Goal: Find specific page/section: Find specific page/section

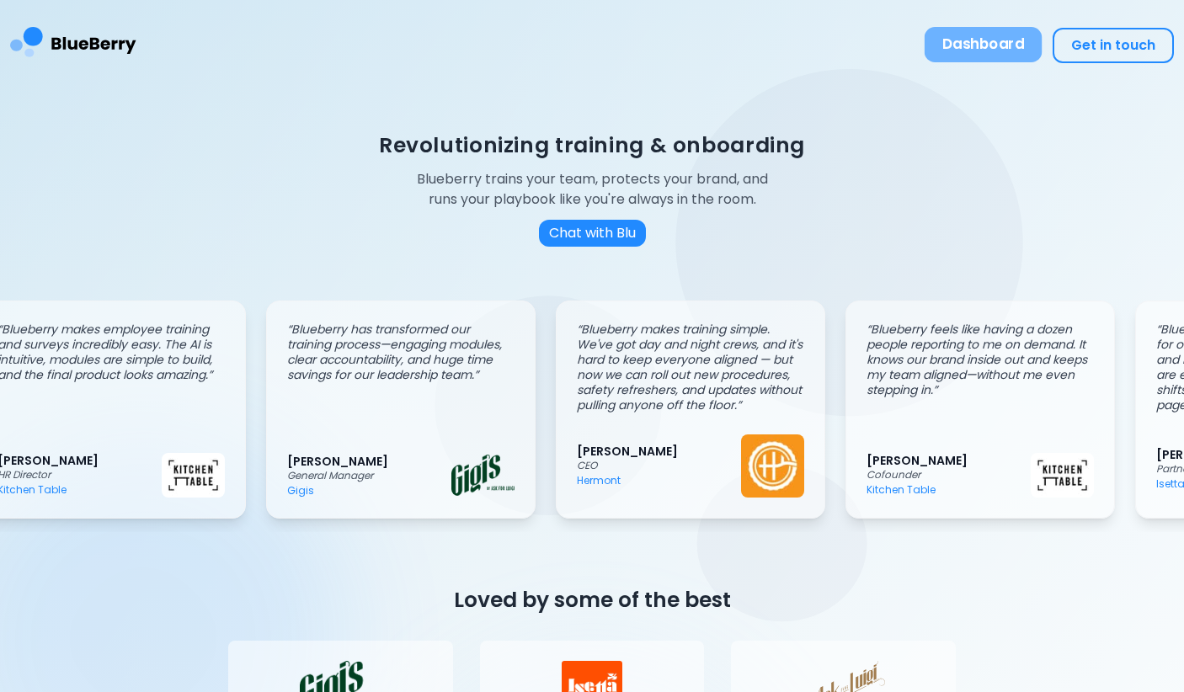
scroll to position [0, 40]
click at [1015, 50] on button "Dashboard" at bounding box center [984, 44] width 118 height 35
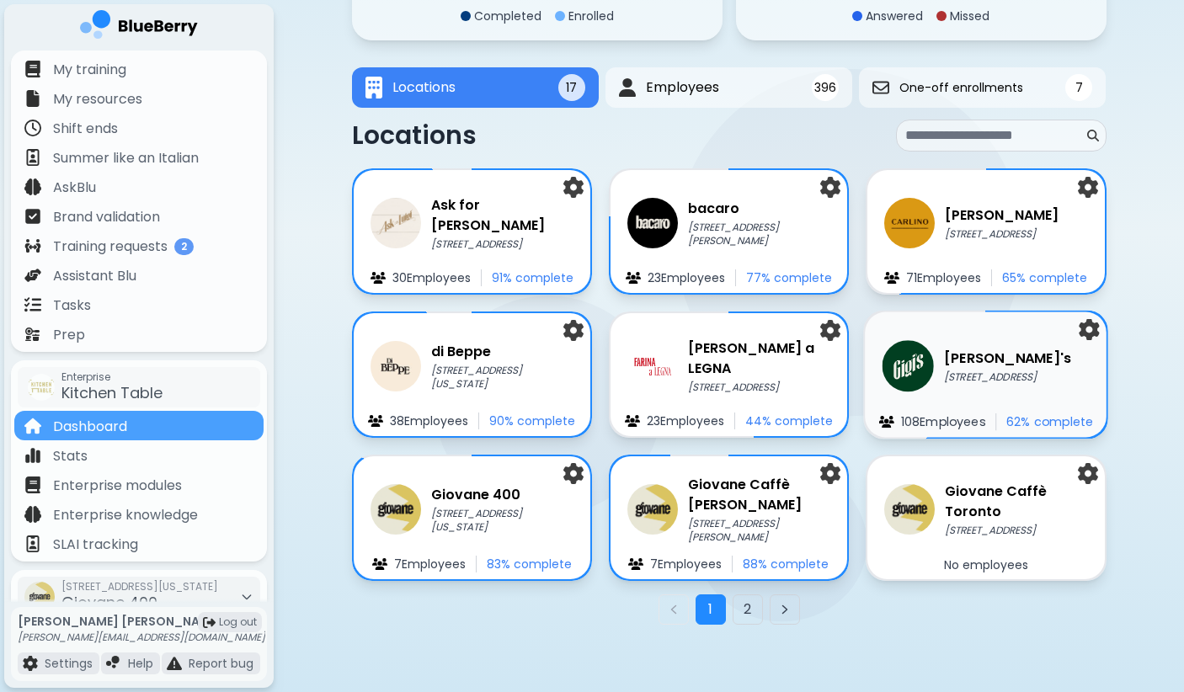
scroll to position [225, 0]
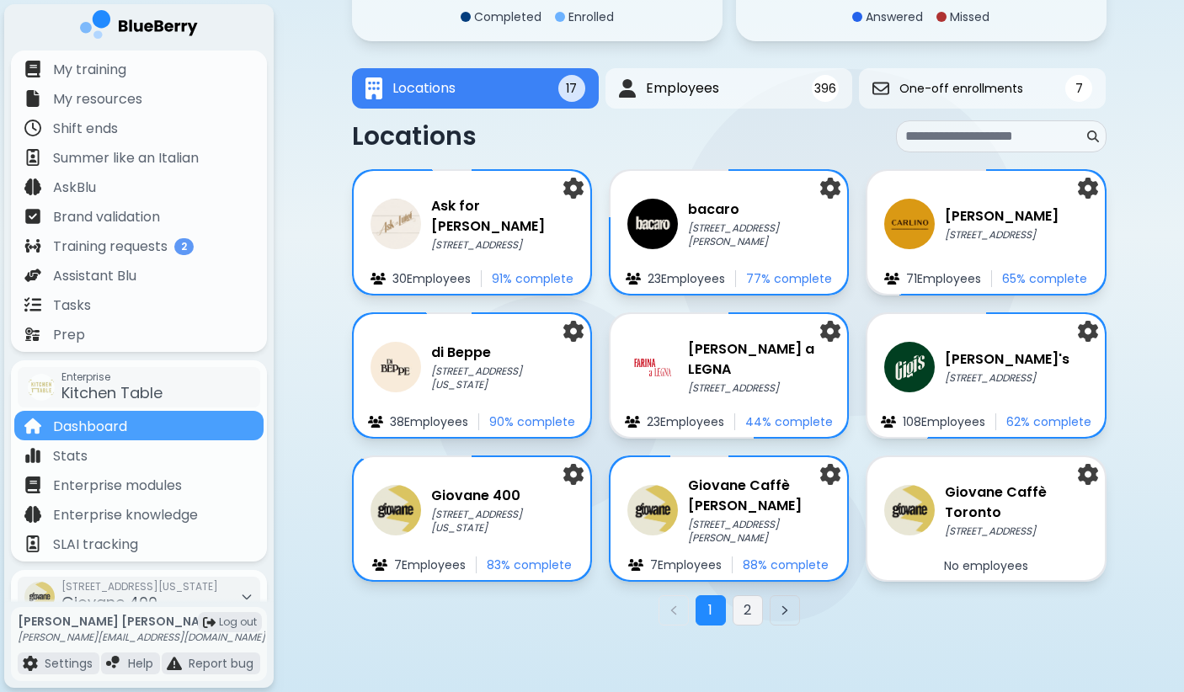
click at [749, 610] on button "2" at bounding box center [748, 611] width 30 height 30
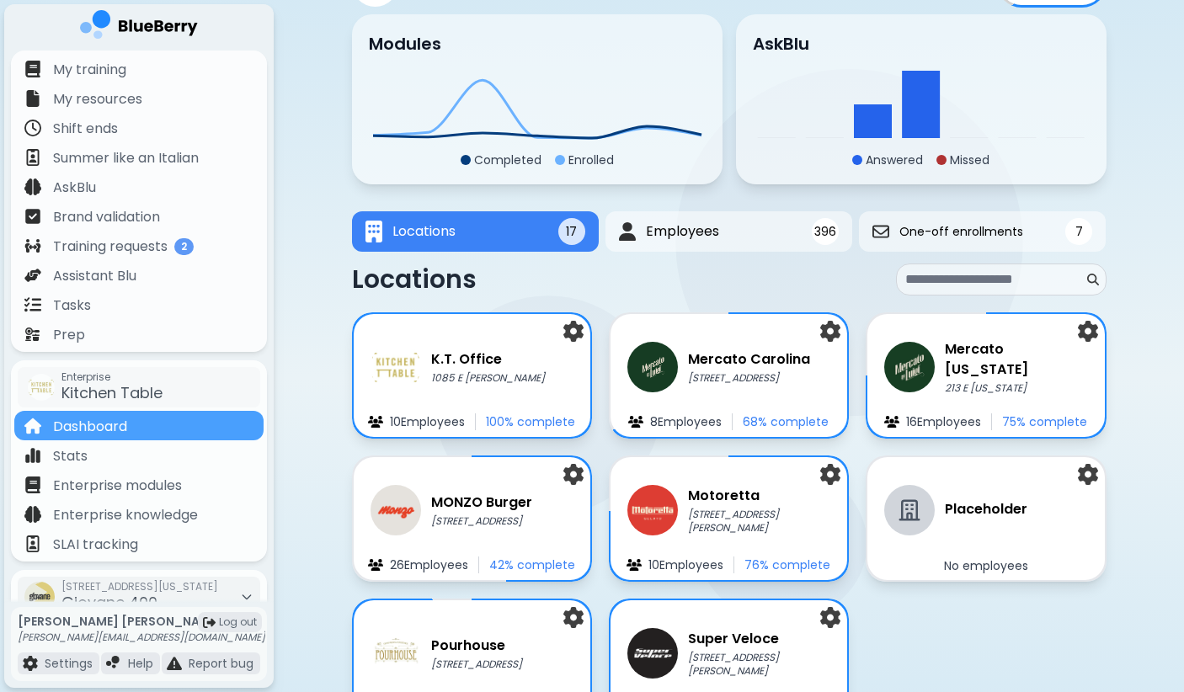
scroll to position [81, 0]
click at [981, 382] on p "213 E [US_STATE]" at bounding box center [1017, 388] width 146 height 13
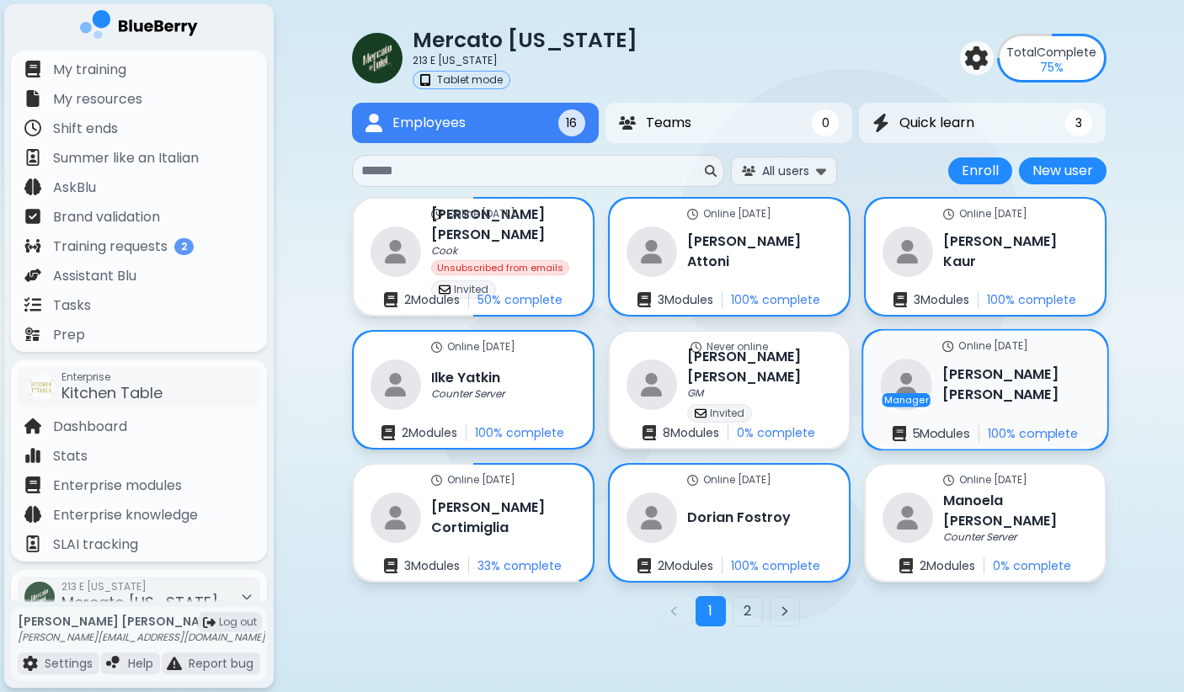
scroll to position [34, 0]
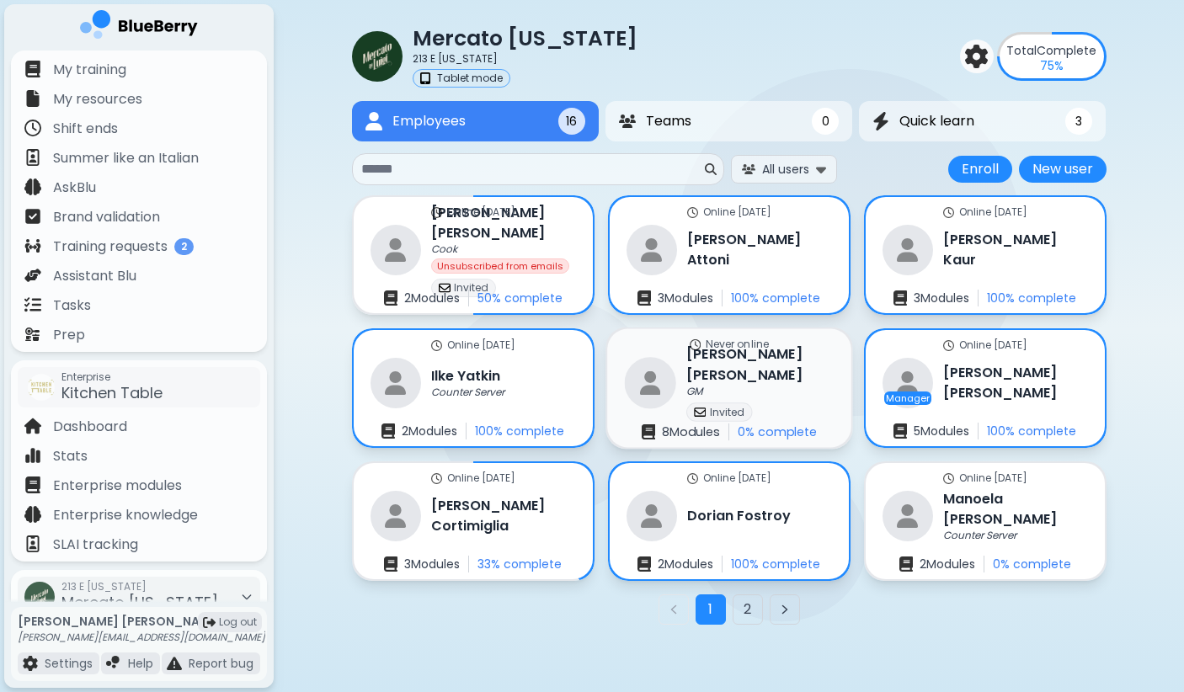
click at [740, 386] on div "GM" at bounding box center [760, 392] width 147 height 13
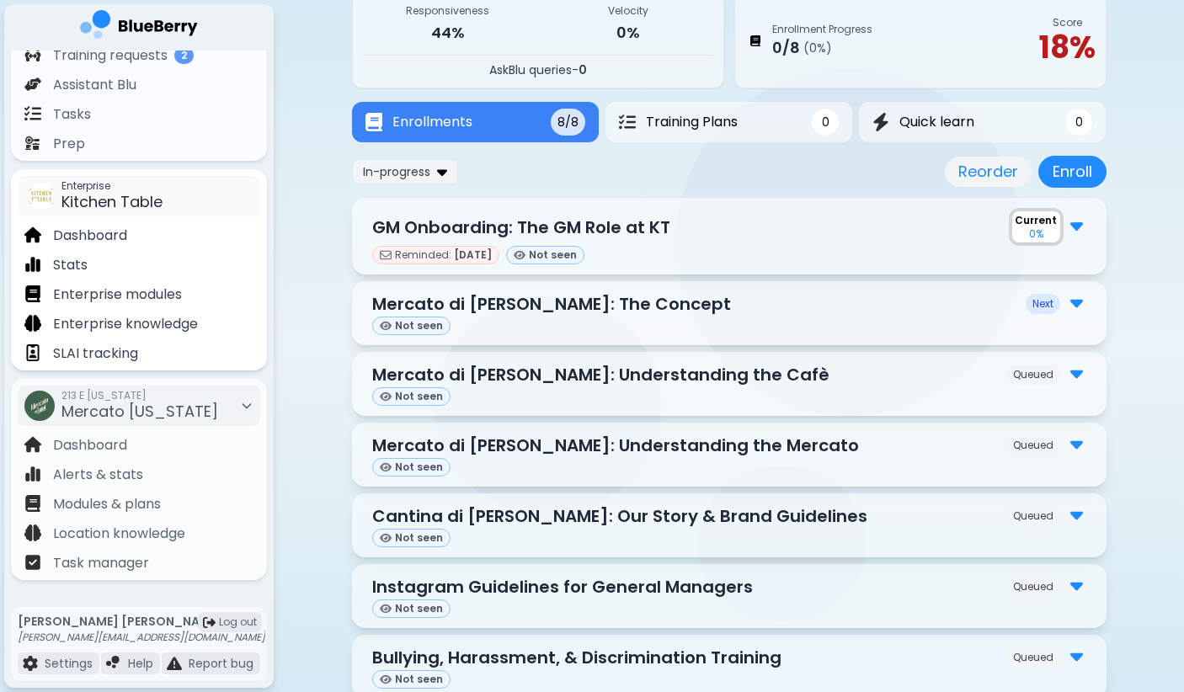
scroll to position [191, 0]
click at [315, 302] on div "[PERSON_NAME] [PERSON_NAME][EMAIL_ADDRESS][DOMAIN_NAME] Invited Mercato [US_STA…" at bounding box center [729, 343] width 911 height 949
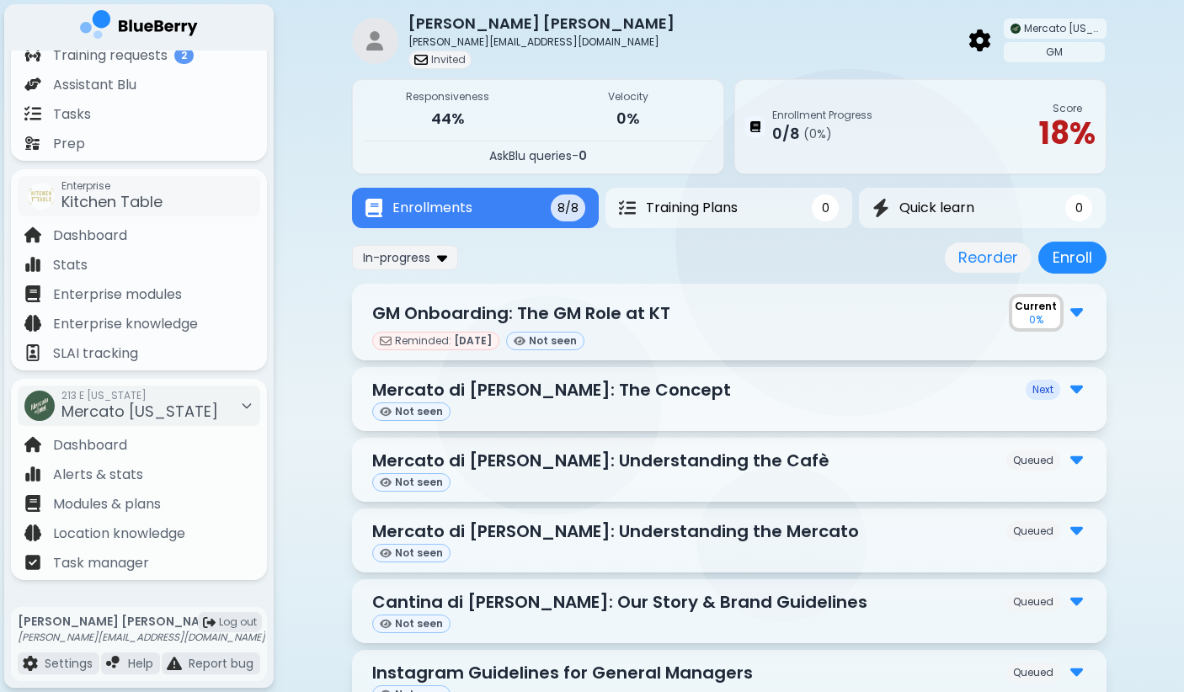
scroll to position [39, 0]
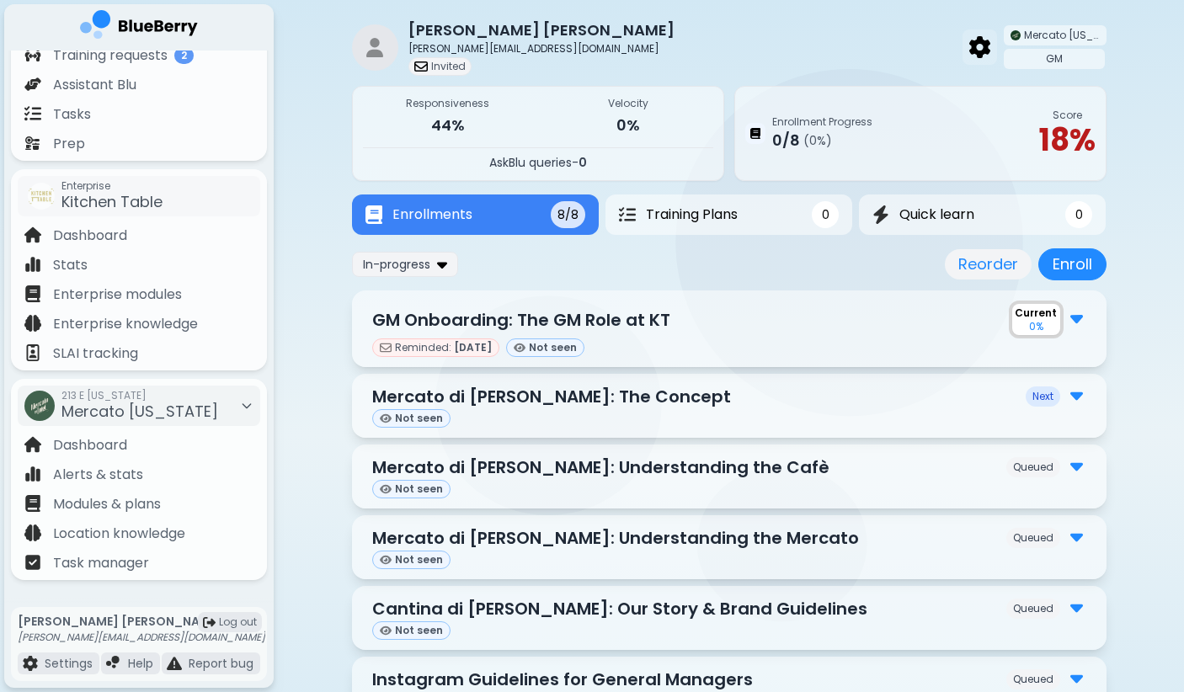
click at [979, 41] on img at bounding box center [980, 47] width 21 height 22
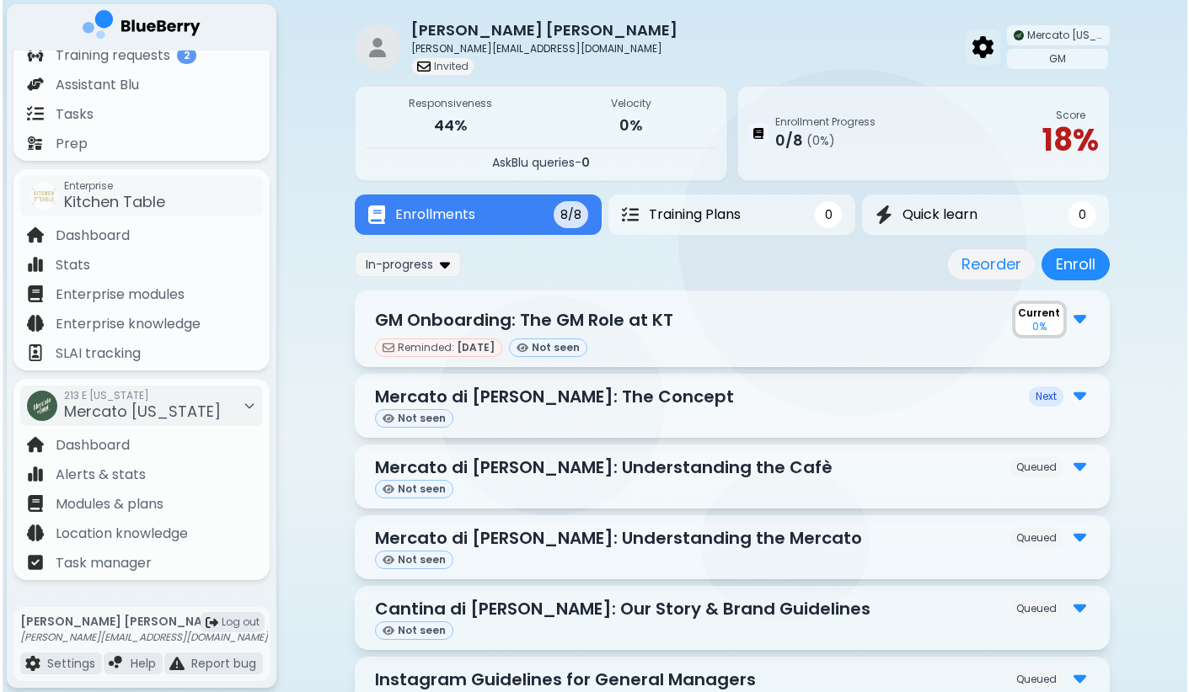
scroll to position [0, 0]
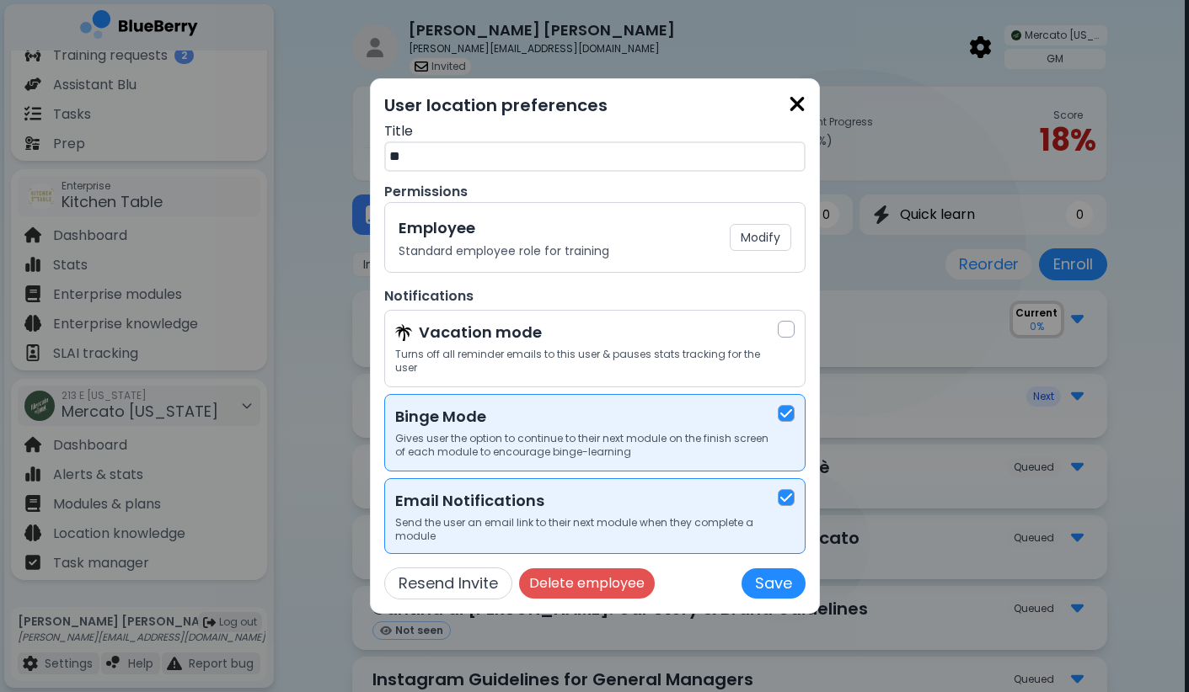
click at [799, 110] on img at bounding box center [796, 104] width 17 height 23
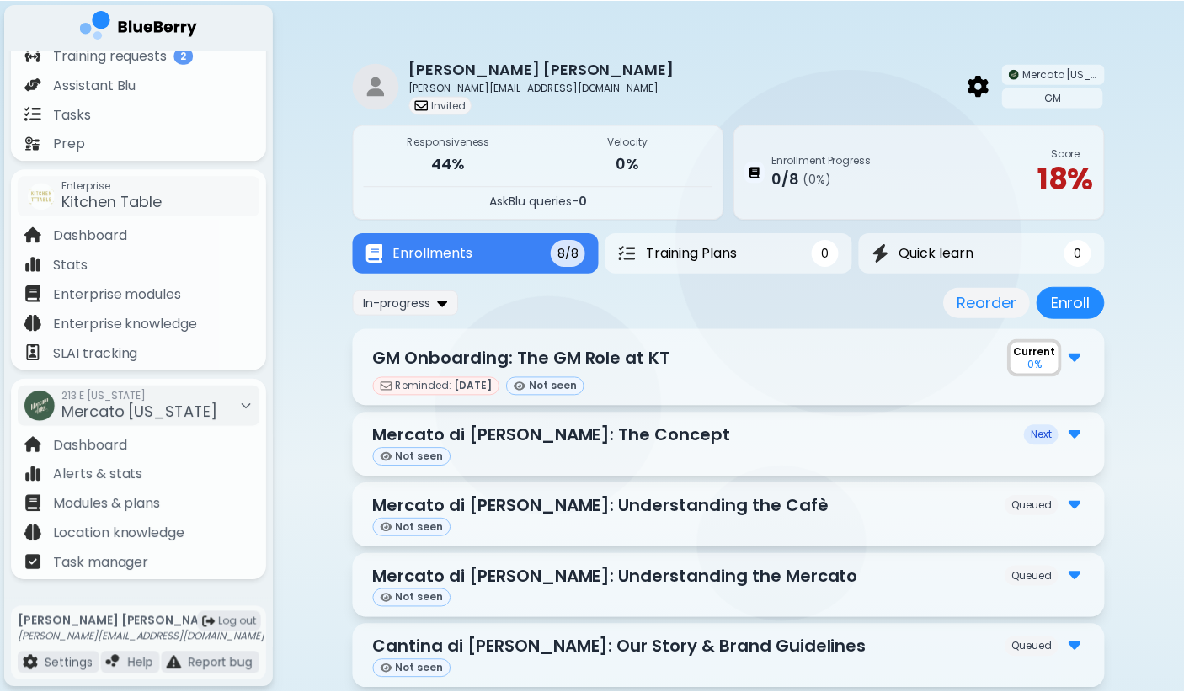
scroll to position [39, 0]
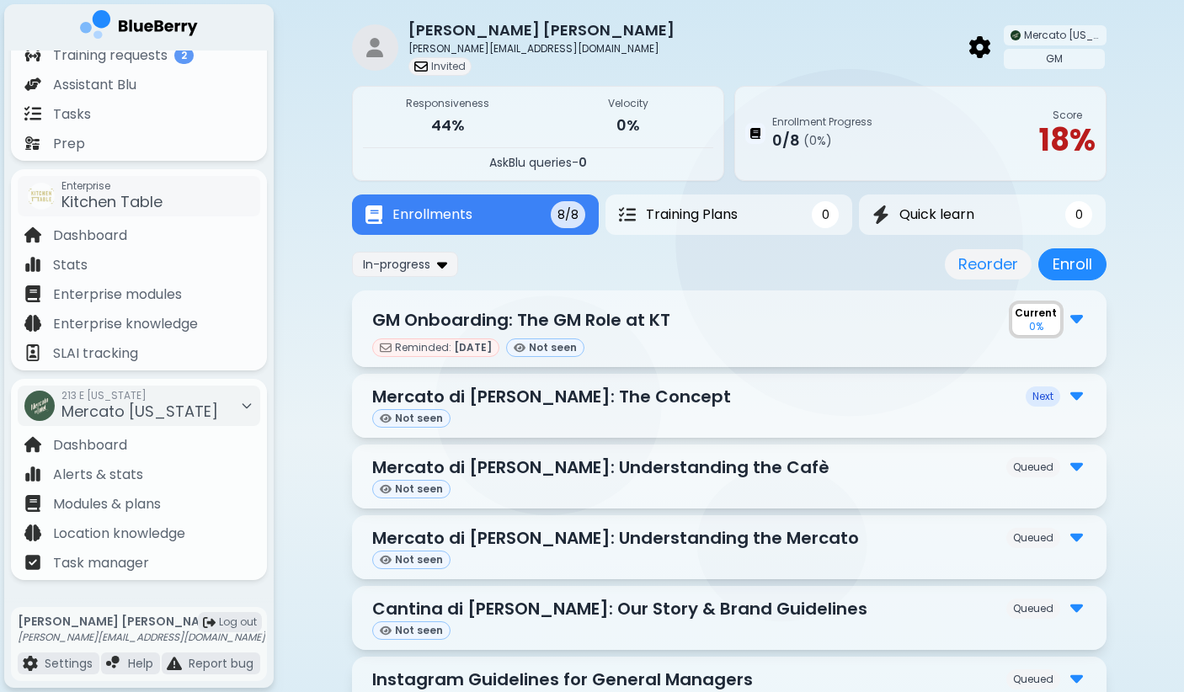
click at [313, 377] on div "[PERSON_NAME] [PERSON_NAME][EMAIL_ADDRESS][DOMAIN_NAME] Invited Mercato [US_STA…" at bounding box center [729, 435] width 911 height 949
click at [322, 371] on div "[PERSON_NAME] [PERSON_NAME][EMAIL_ADDRESS][DOMAIN_NAME] Invited Mercato [US_STA…" at bounding box center [729, 435] width 911 height 949
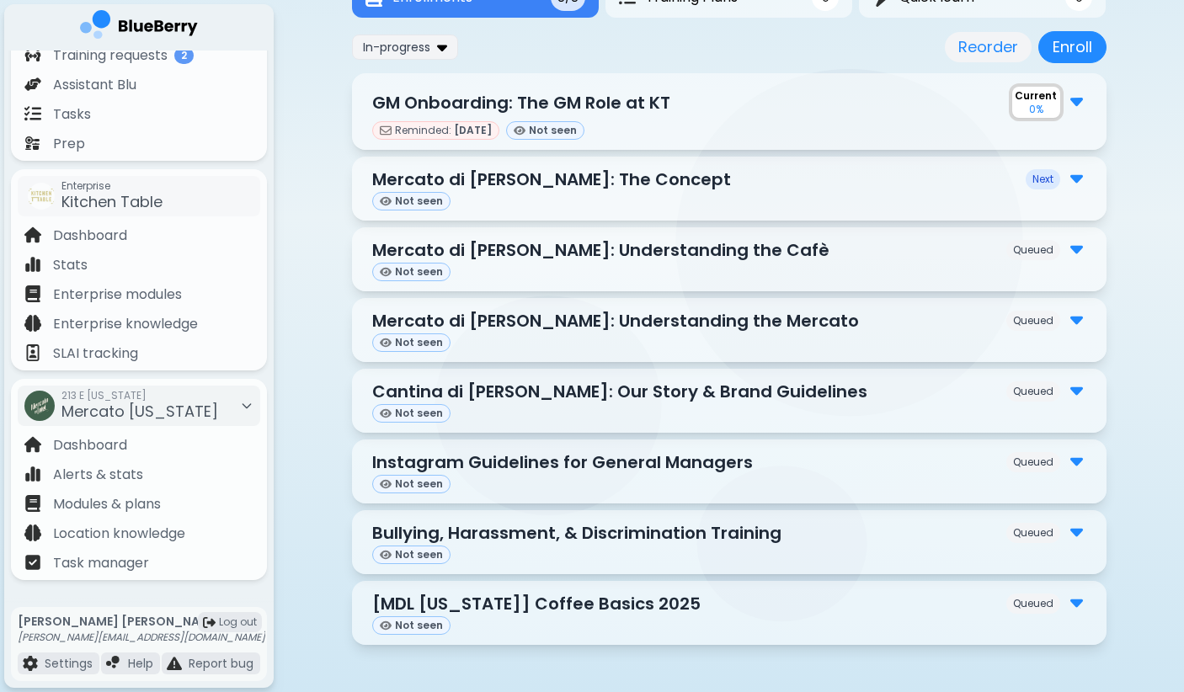
scroll to position [256, 0]
click at [314, 482] on div "[PERSON_NAME] [PERSON_NAME][EMAIL_ADDRESS][DOMAIN_NAME] Invited Mercato [US_STA…" at bounding box center [729, 218] width 911 height 949
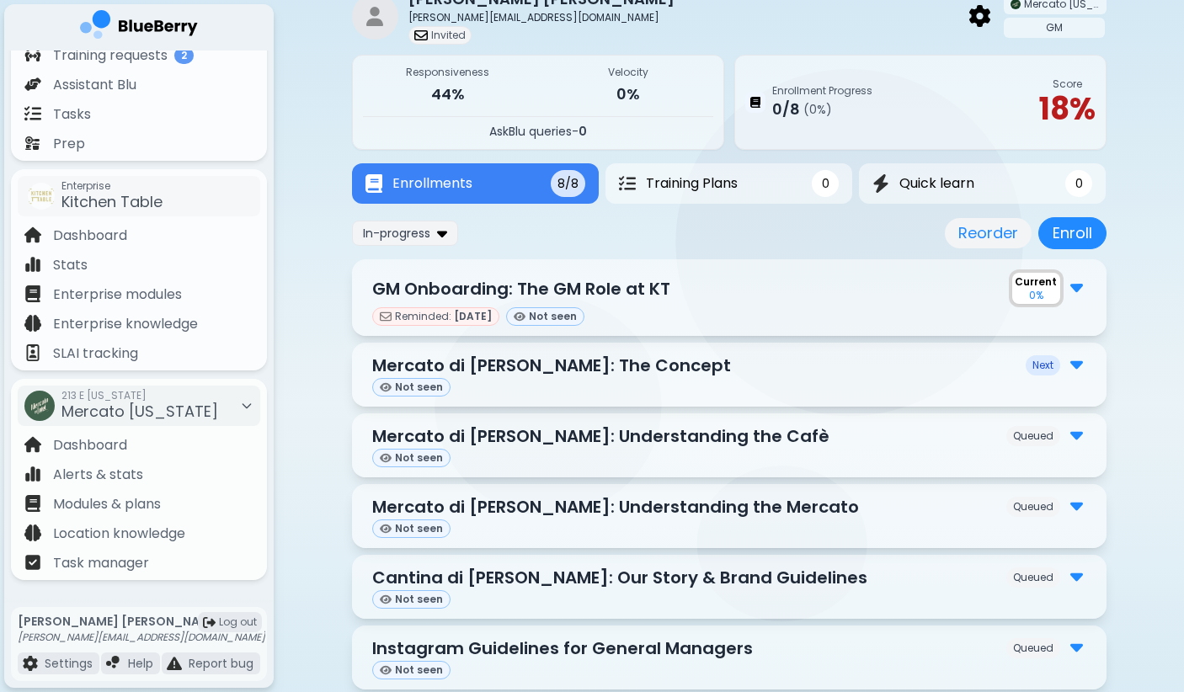
scroll to position [133, 0]
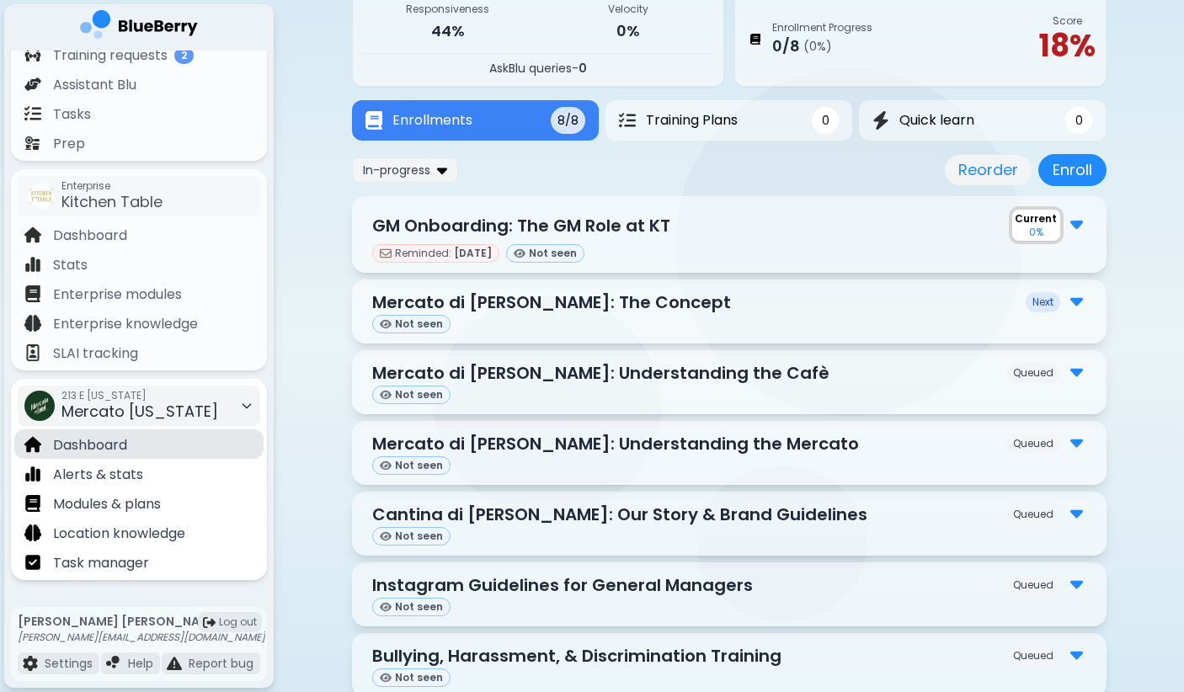
click at [127, 441] on p "Dashboard" at bounding box center [90, 446] width 74 height 20
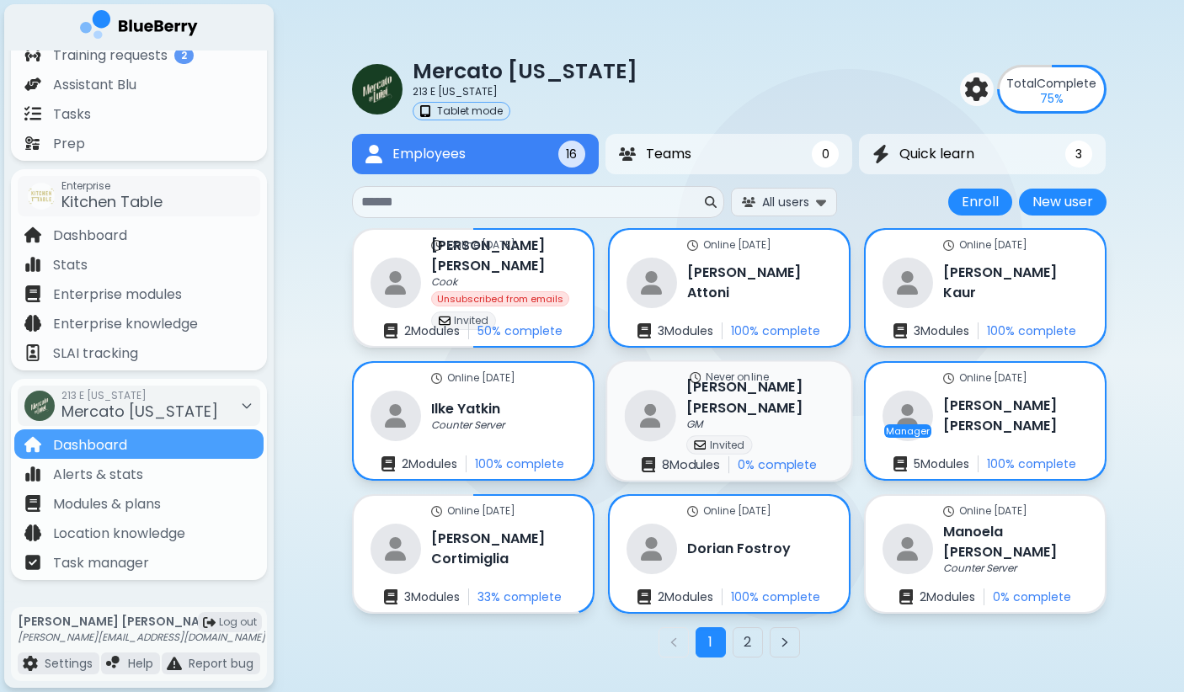
click at [740, 398] on h3 "[PERSON_NAME]" at bounding box center [760, 397] width 147 height 41
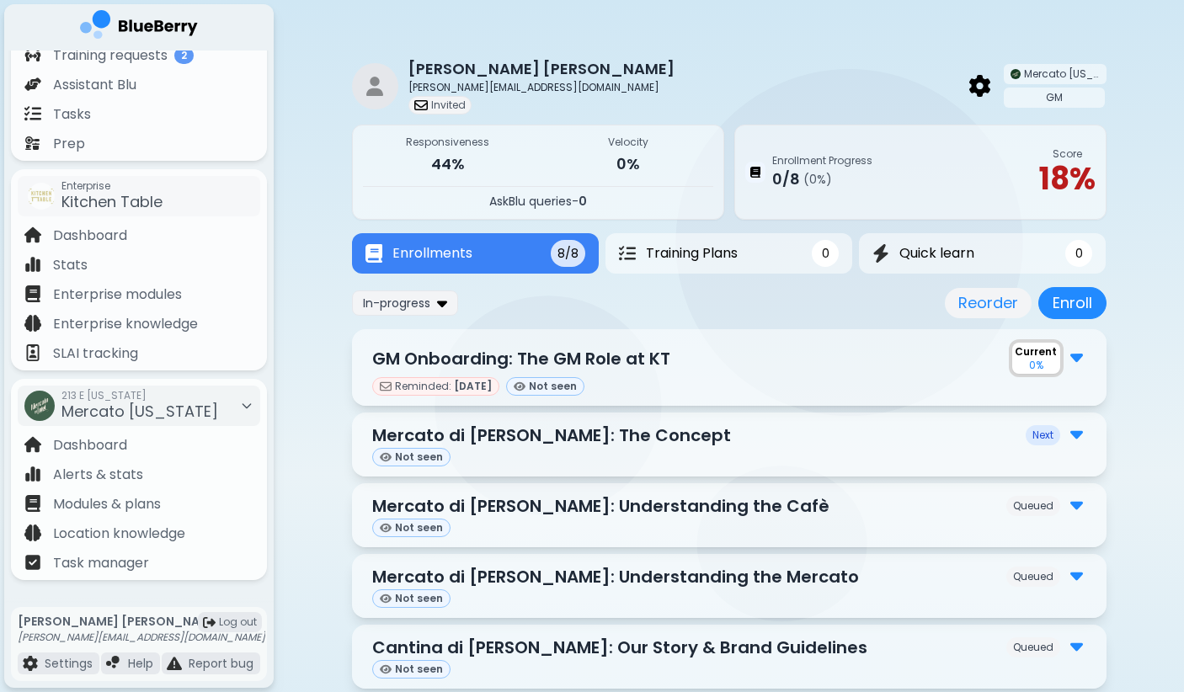
click at [590, 76] on div "[PERSON_NAME] [PERSON_NAME][EMAIL_ADDRESS][DOMAIN_NAME] Invited Mercato [US_STA…" at bounding box center [729, 85] width 755 height 57
click at [984, 82] on img at bounding box center [980, 86] width 21 height 22
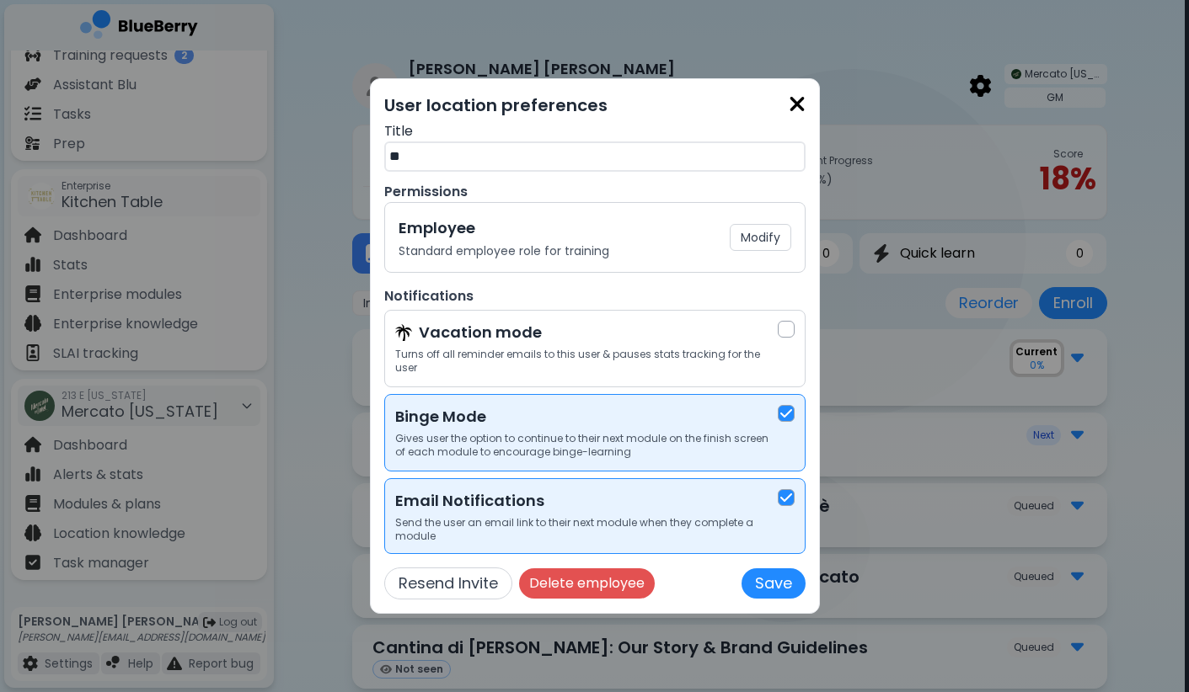
click at [792, 112] on img at bounding box center [796, 104] width 17 height 23
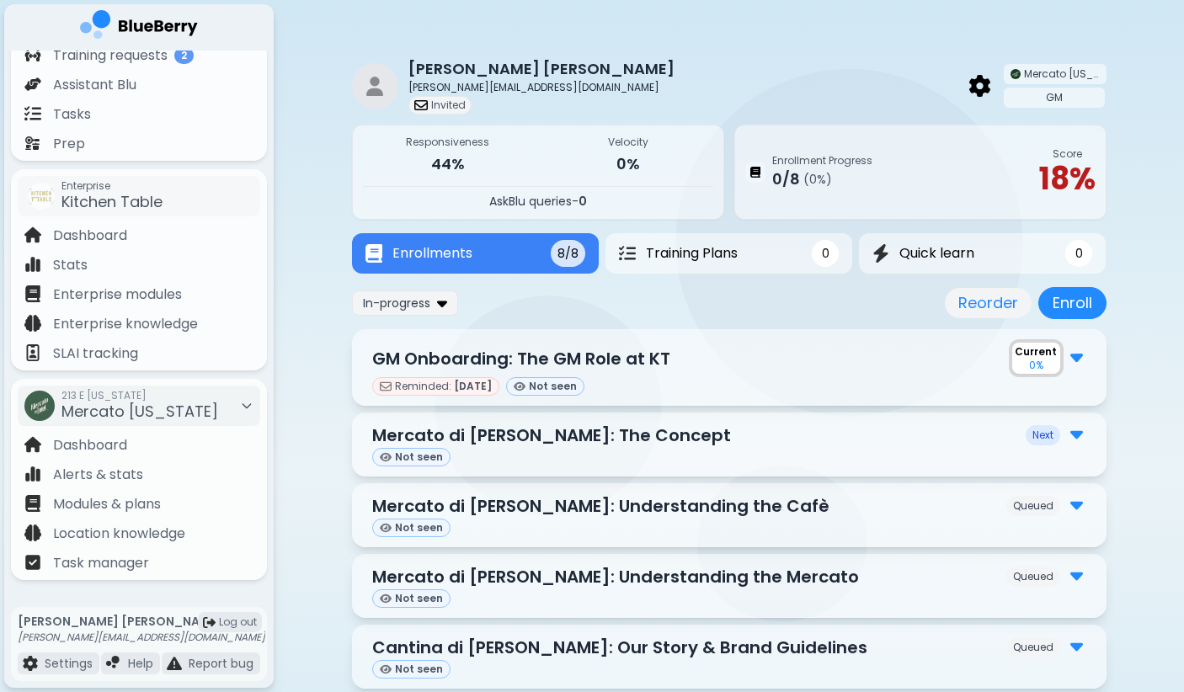
click at [855, 82] on div "[PERSON_NAME] [PERSON_NAME][EMAIL_ADDRESS][DOMAIN_NAME] Invited Mercato [US_STA…" at bounding box center [729, 85] width 755 height 57
click at [167, 58] on p "Training requests" at bounding box center [110, 55] width 115 height 20
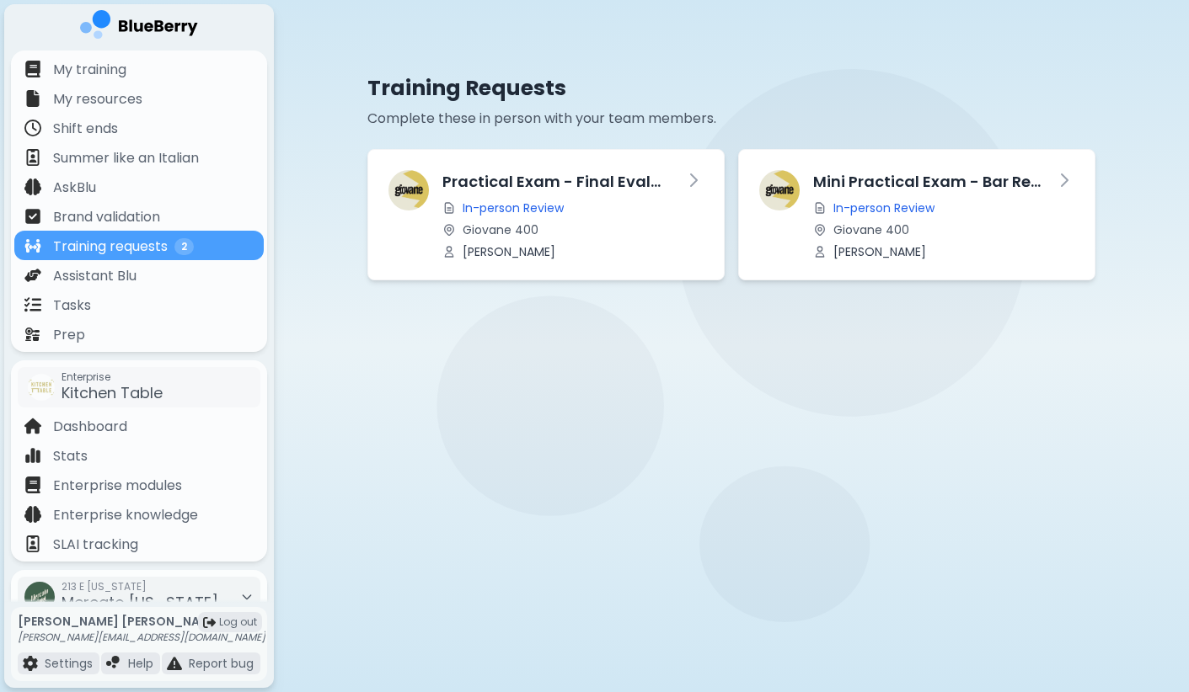
click at [756, 45] on div "Training Requests Complete these in person with your team members. Practical Ex…" at bounding box center [731, 160] width 755 height 240
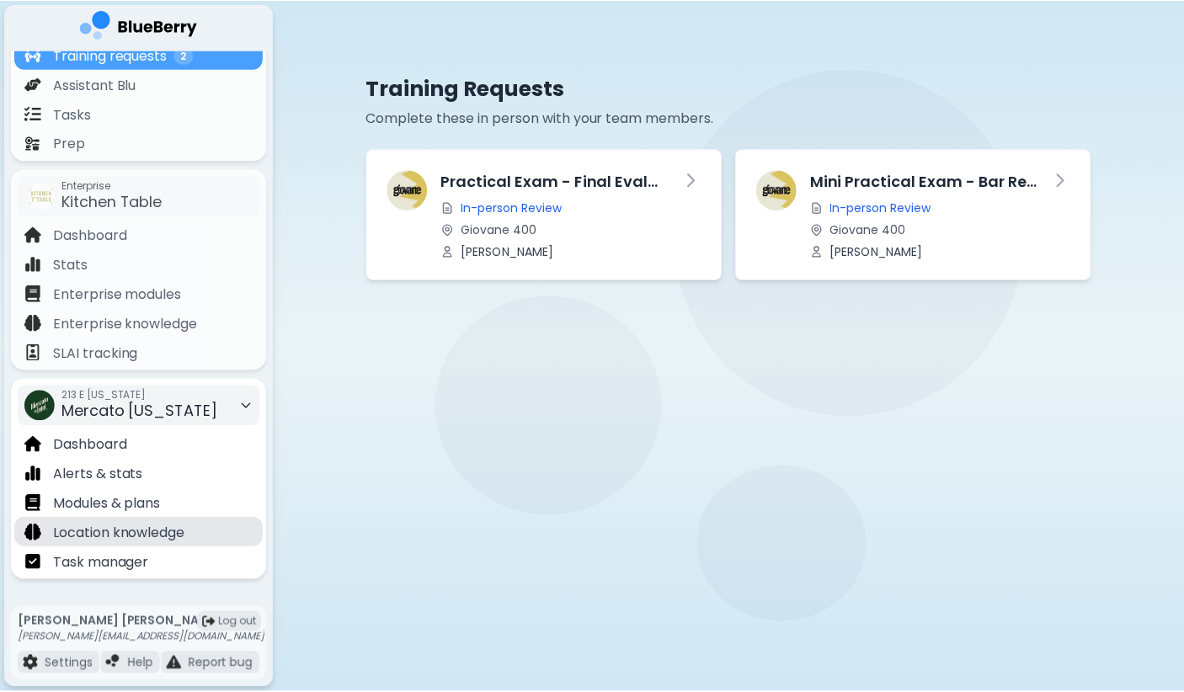
scroll to position [191, 0]
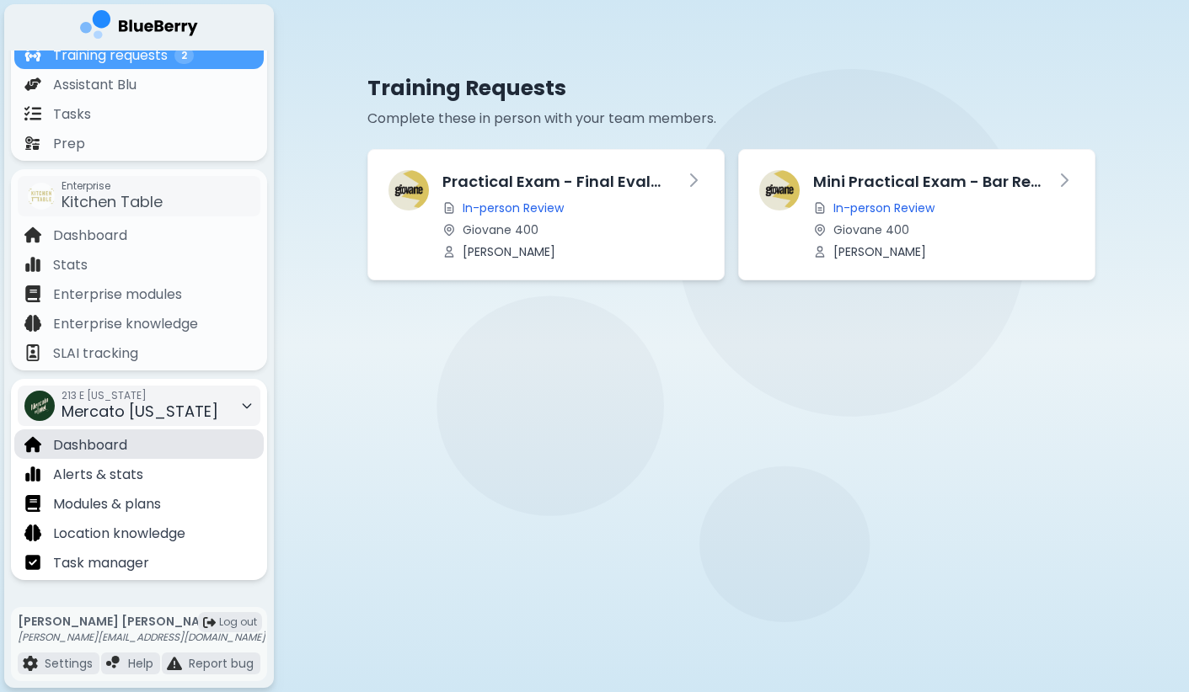
click at [156, 448] on div "Dashboard" at bounding box center [138, 444] width 249 height 29
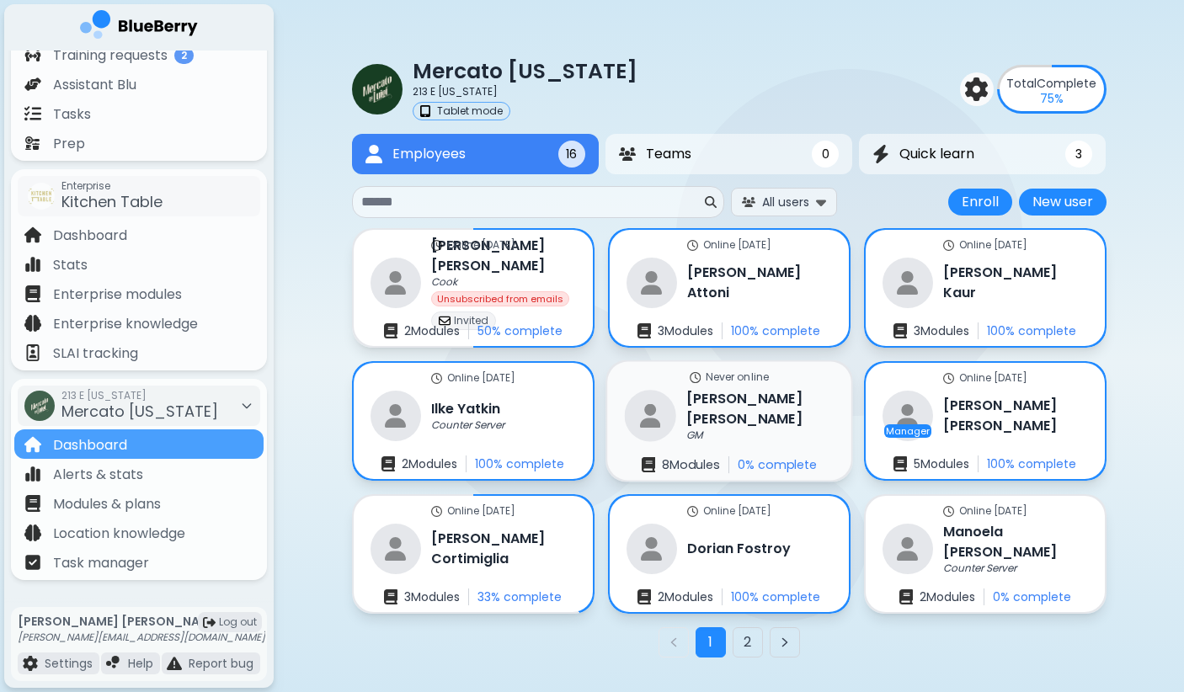
click at [723, 430] on div "GM" at bounding box center [760, 436] width 147 height 13
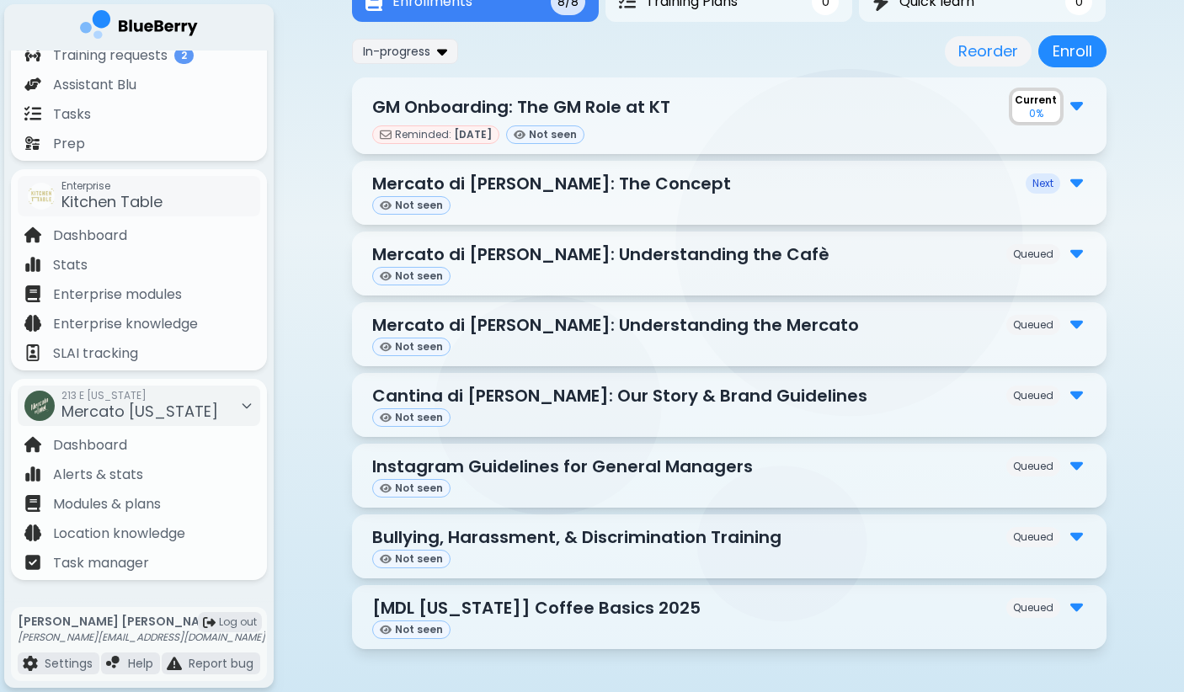
scroll to position [238, 0]
